Goal: Transaction & Acquisition: Obtain resource

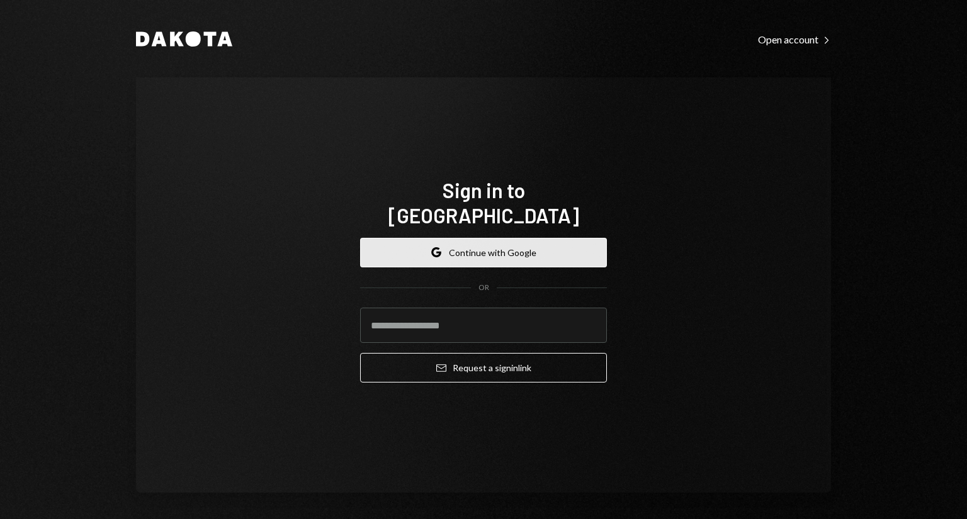
click at [456, 247] on button "Google Continue with Google" at bounding box center [483, 253] width 247 height 30
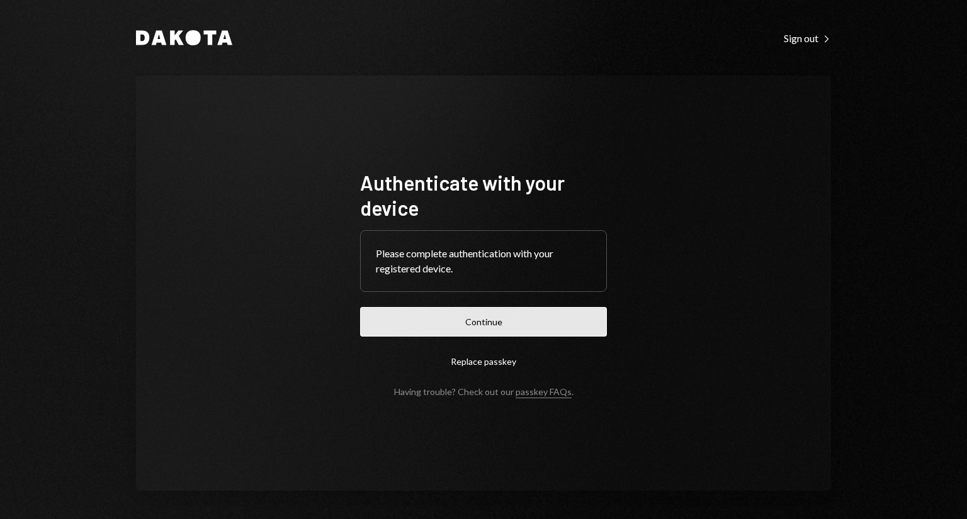
click at [509, 320] on button "Continue" at bounding box center [483, 322] width 247 height 30
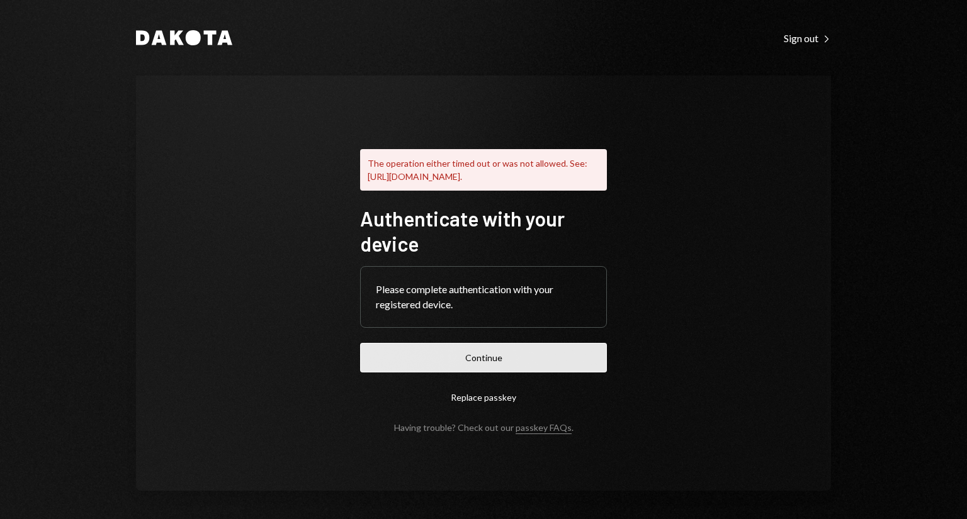
click at [503, 361] on button "Continue" at bounding box center [483, 358] width 247 height 30
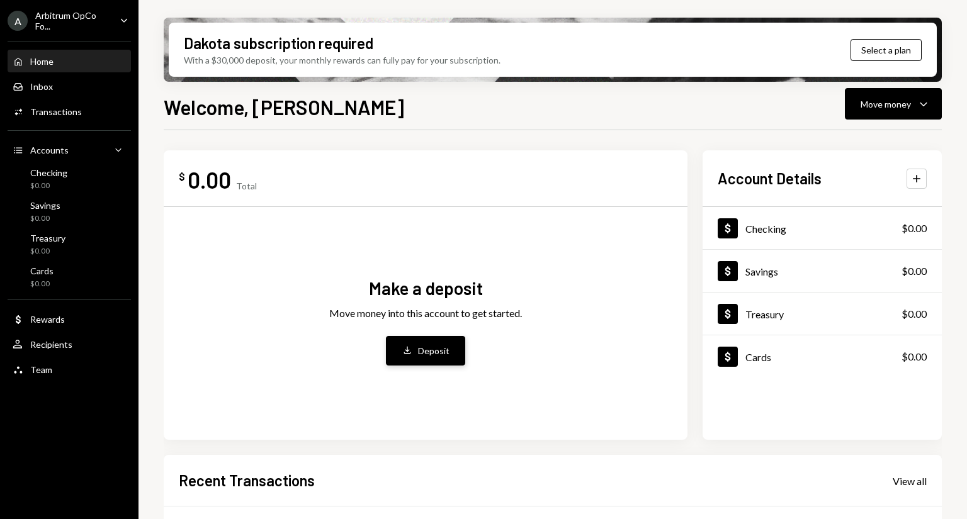
click at [426, 357] on div "Deposit" at bounding box center [433, 350] width 31 height 13
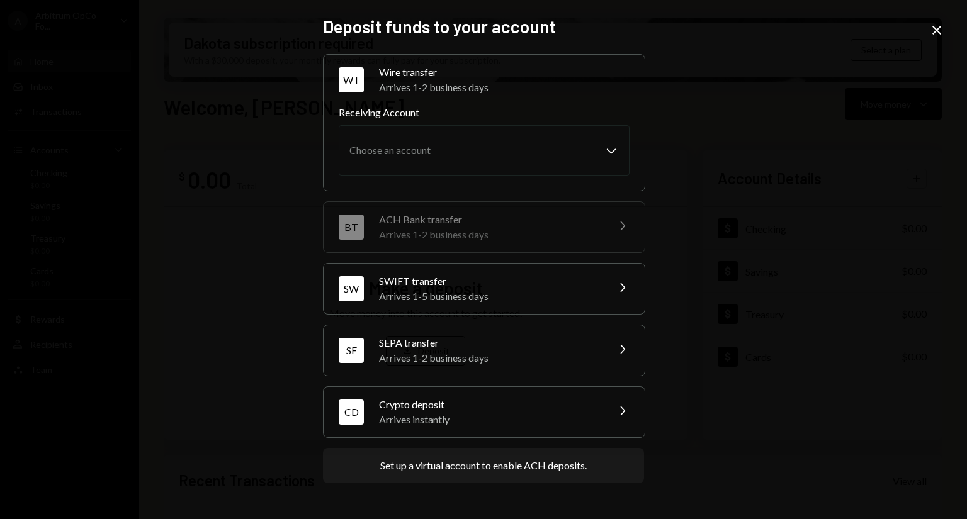
click at [432, 110] on label "Receiving Account" at bounding box center [484, 112] width 291 height 15
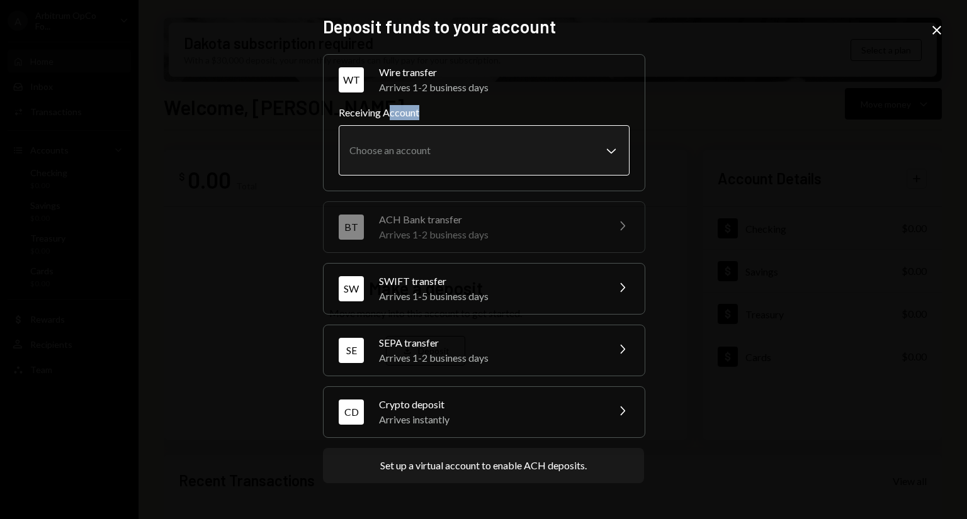
click at [614, 149] on div "Receiving Account Choose an account Chevron Down" at bounding box center [484, 140] width 291 height 70
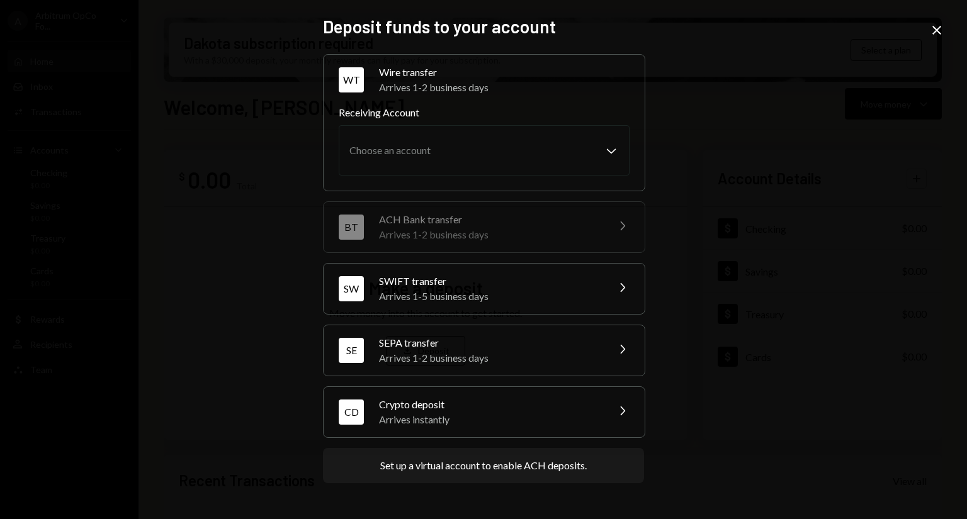
click at [938, 28] on icon "Close" at bounding box center [936, 30] width 15 height 15
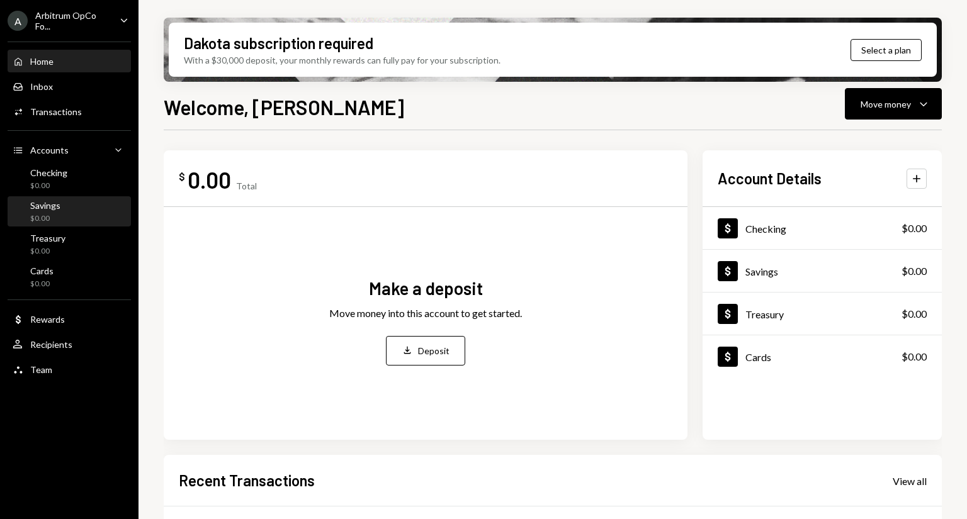
click at [55, 210] on div "Savings" at bounding box center [45, 205] width 30 height 11
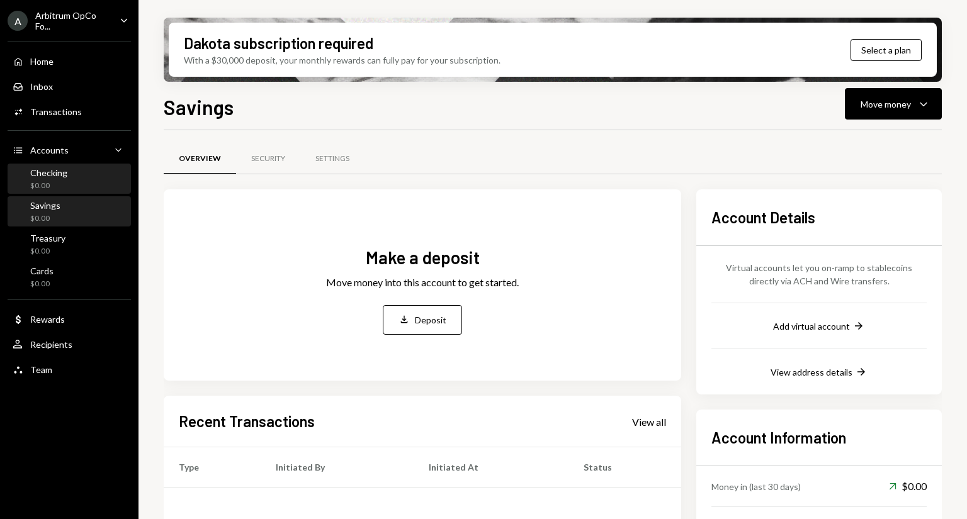
click at [55, 181] on div "$0.00" at bounding box center [48, 186] width 37 height 11
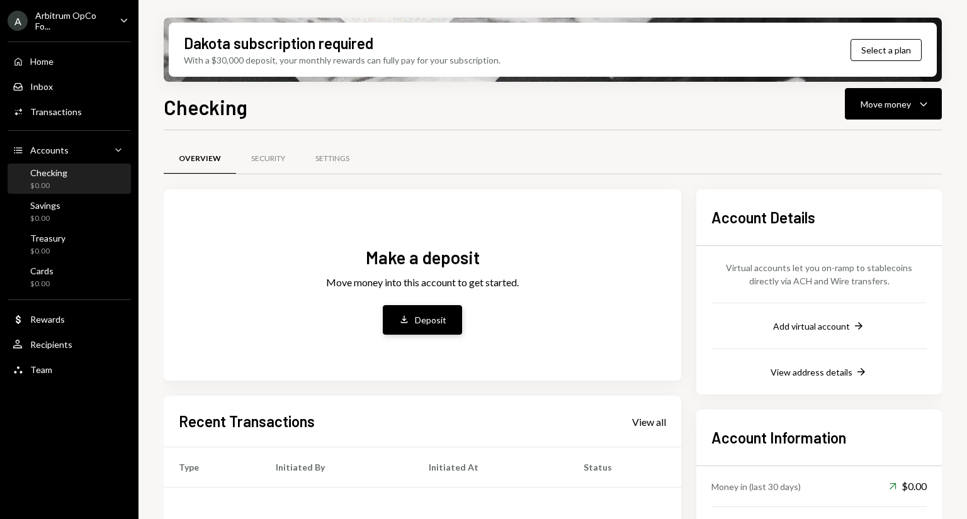
click at [408, 318] on icon "Deposit" at bounding box center [403, 319] width 11 height 11
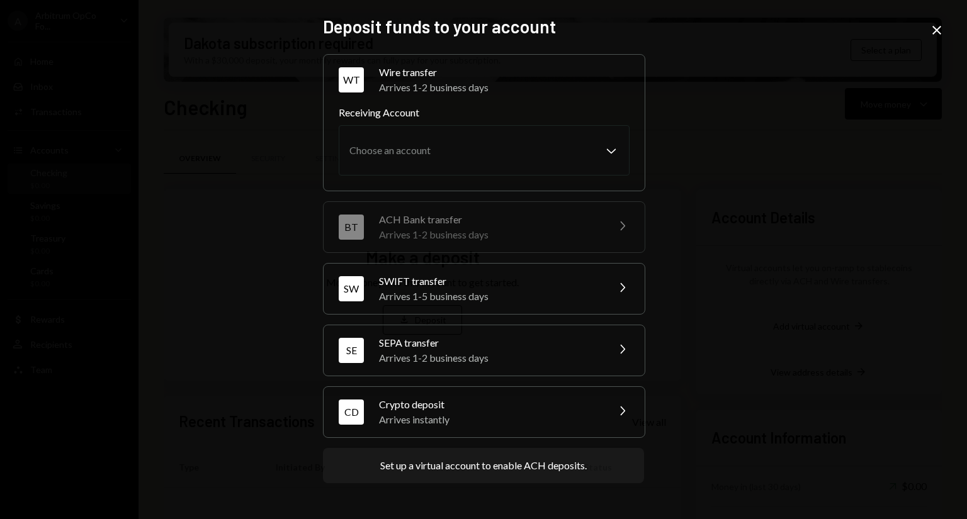
click at [423, 294] on div "Arrives 1-5 business days" at bounding box center [489, 296] width 220 height 15
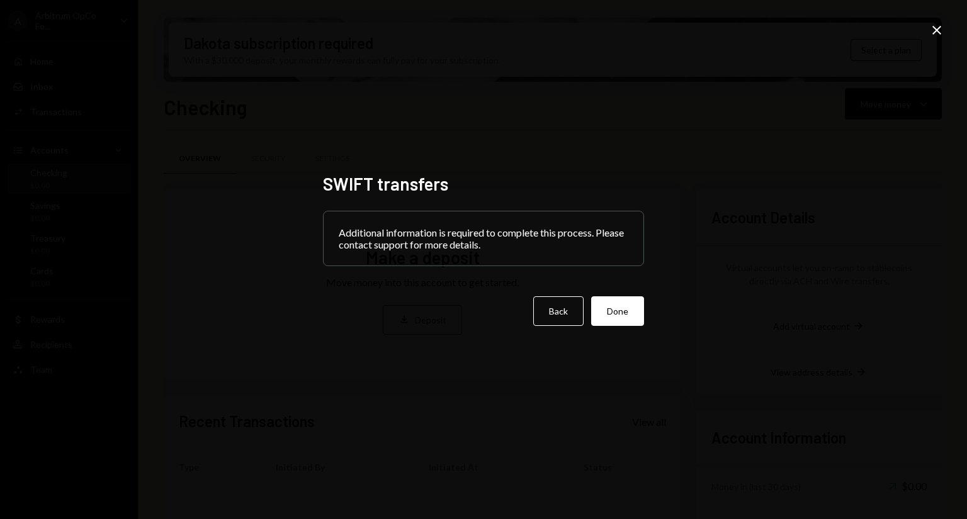
click at [936, 34] on icon "Close" at bounding box center [936, 30] width 15 height 15
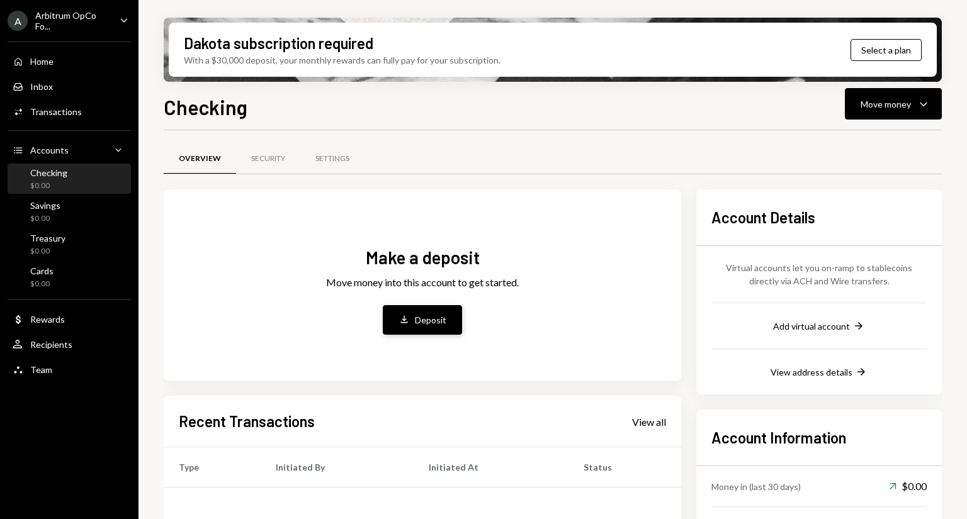
click at [417, 317] on div "Deposit" at bounding box center [430, 319] width 31 height 13
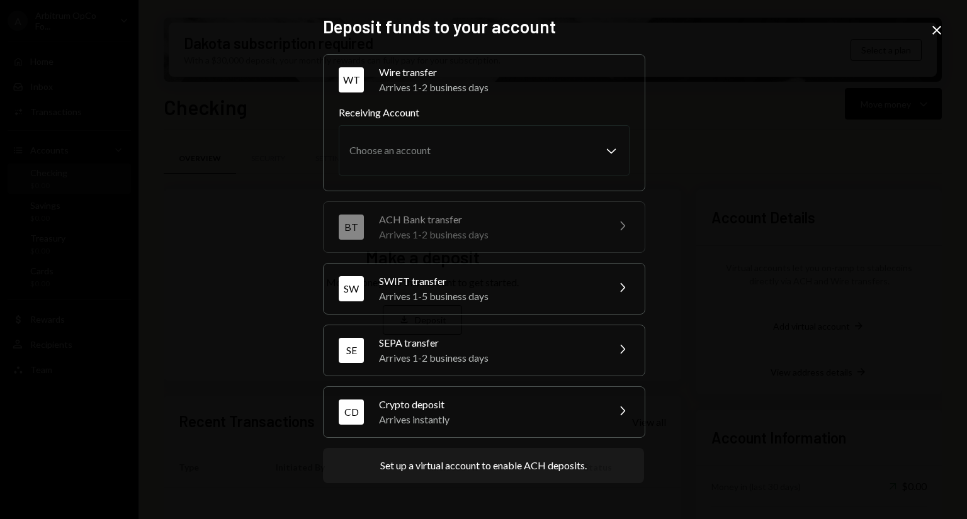
click at [388, 115] on label "Receiving Account" at bounding box center [484, 112] width 291 height 15
click at [511, 407] on div "Crypto deposit" at bounding box center [489, 404] width 220 height 15
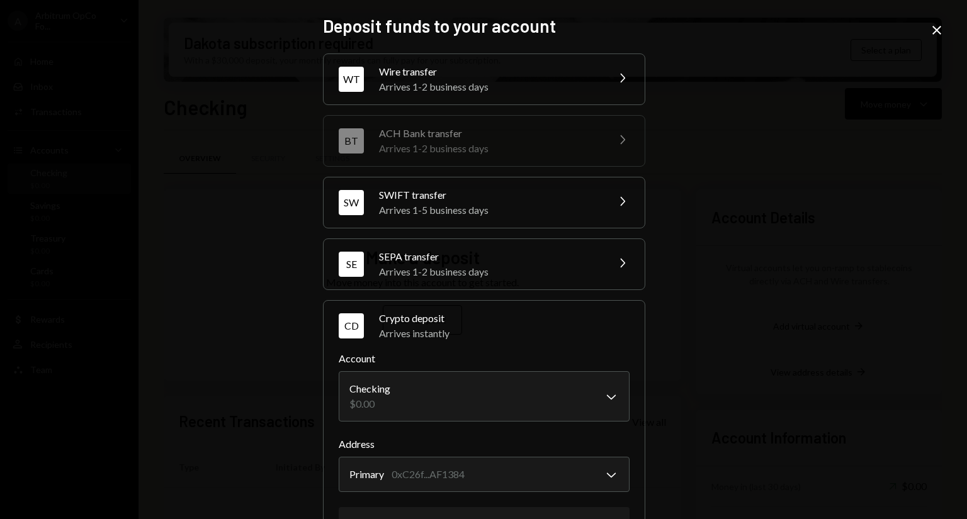
click at [564, 256] on div "SEPA transfer" at bounding box center [489, 256] width 220 height 15
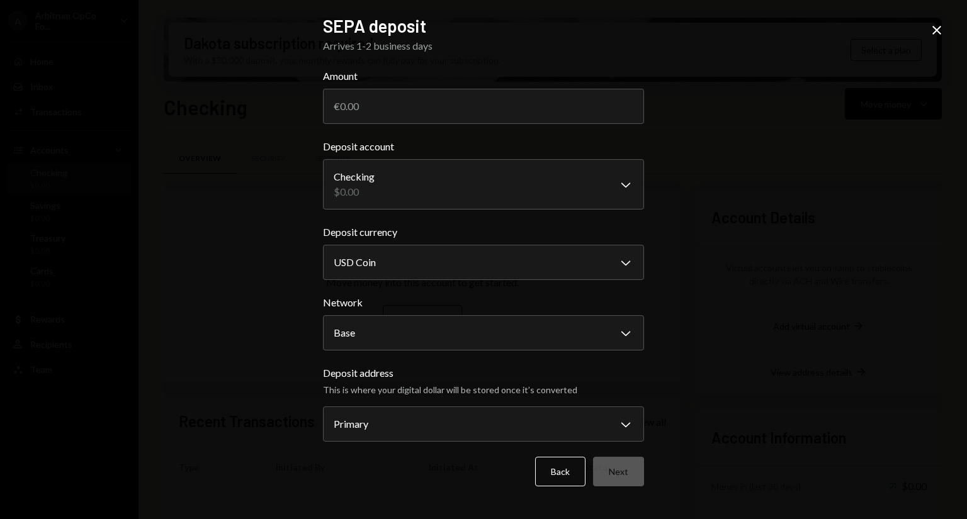
click at [934, 28] on icon at bounding box center [936, 30] width 9 height 9
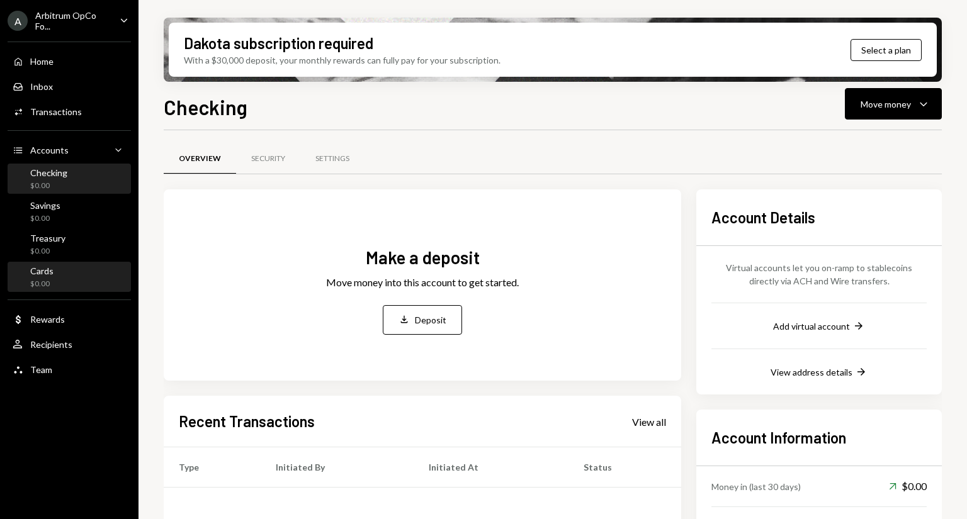
click at [53, 274] on div "Cards $0.00" at bounding box center [69, 278] width 113 height 24
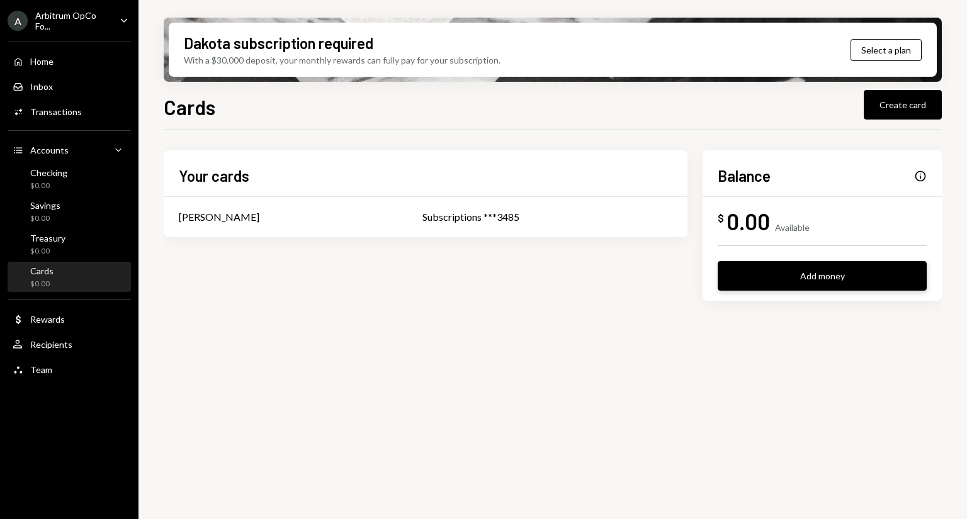
click at [792, 278] on button "Add money" at bounding box center [822, 276] width 209 height 30
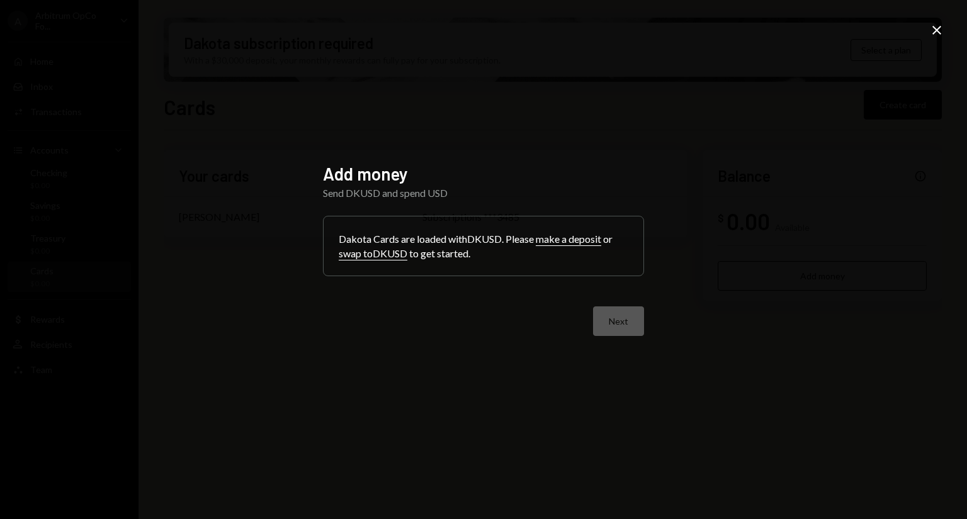
click at [561, 237] on button "make a deposit" at bounding box center [568, 239] width 65 height 13
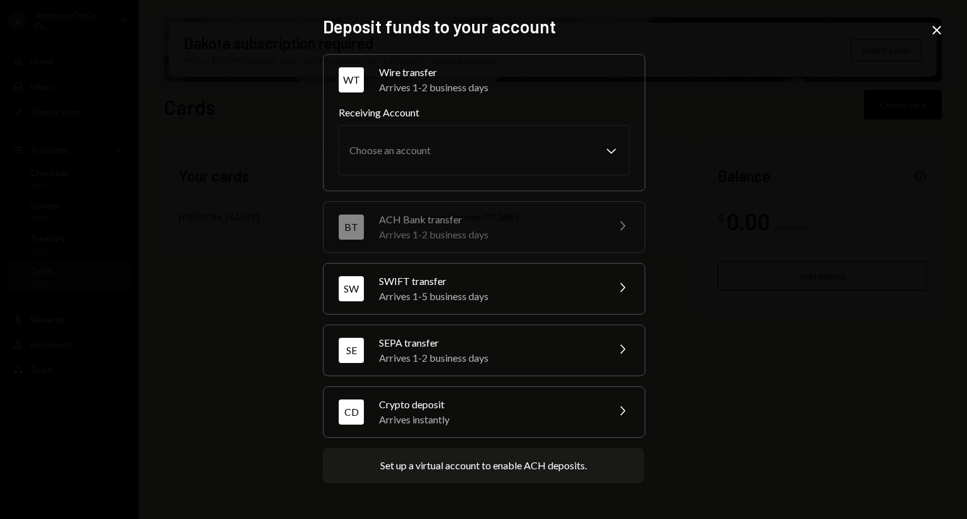
click at [512, 465] on div "Set up a virtual account to enable ACH deposits." at bounding box center [483, 465] width 206 height 15
click at [931, 32] on icon "Close" at bounding box center [936, 30] width 15 height 15
